Goal: Transaction & Acquisition: Purchase product/service

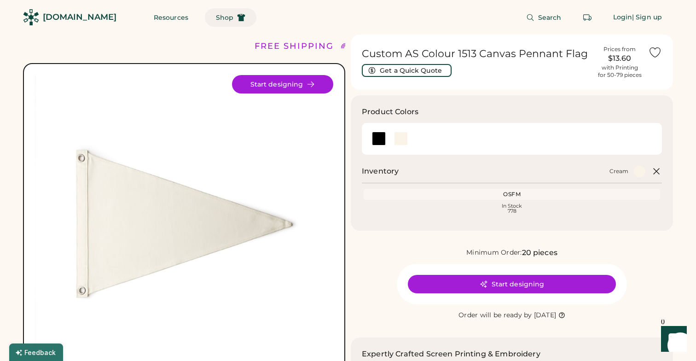
click at [216, 17] on span "Shop" at bounding box center [224, 17] width 17 height 6
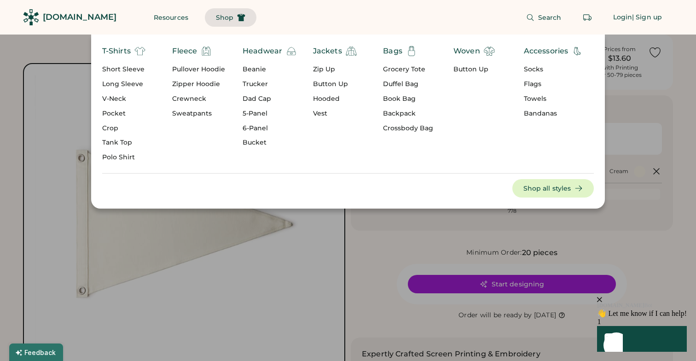
click at [532, 81] on div "Flags" at bounding box center [553, 84] width 59 height 9
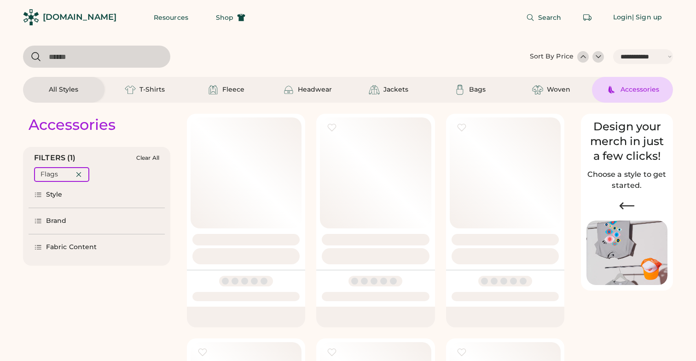
select select "*****"
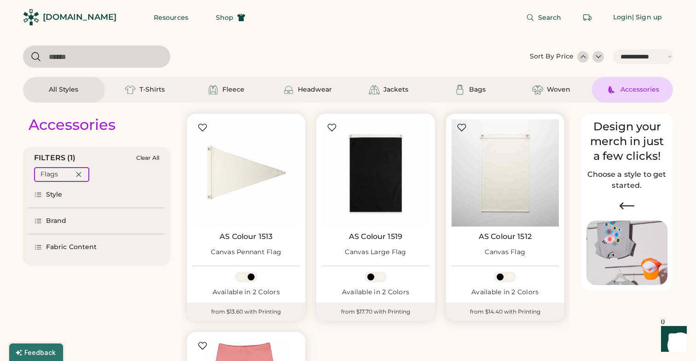
click at [495, 177] on img at bounding box center [504, 172] width 107 height 107
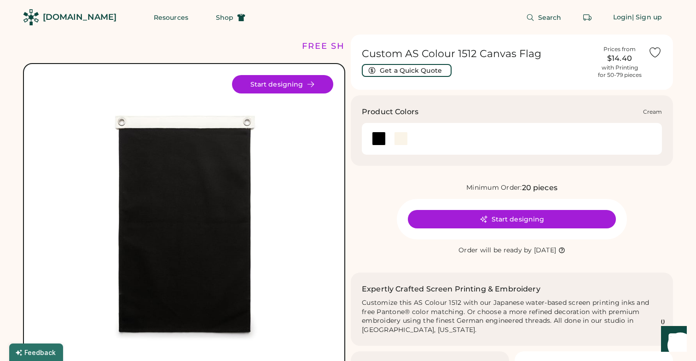
click at [399, 137] on div at bounding box center [401, 139] width 14 height 14
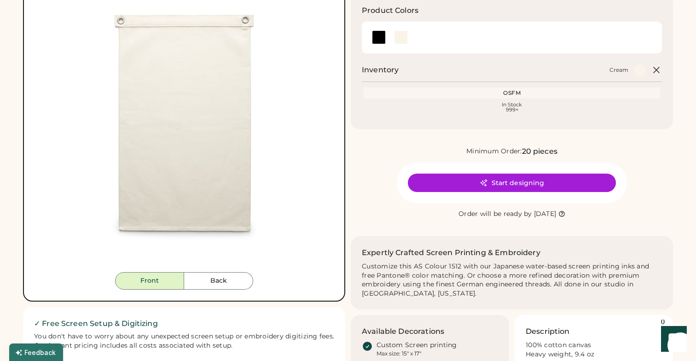
scroll to position [102, 0]
